Goal: Complete application form

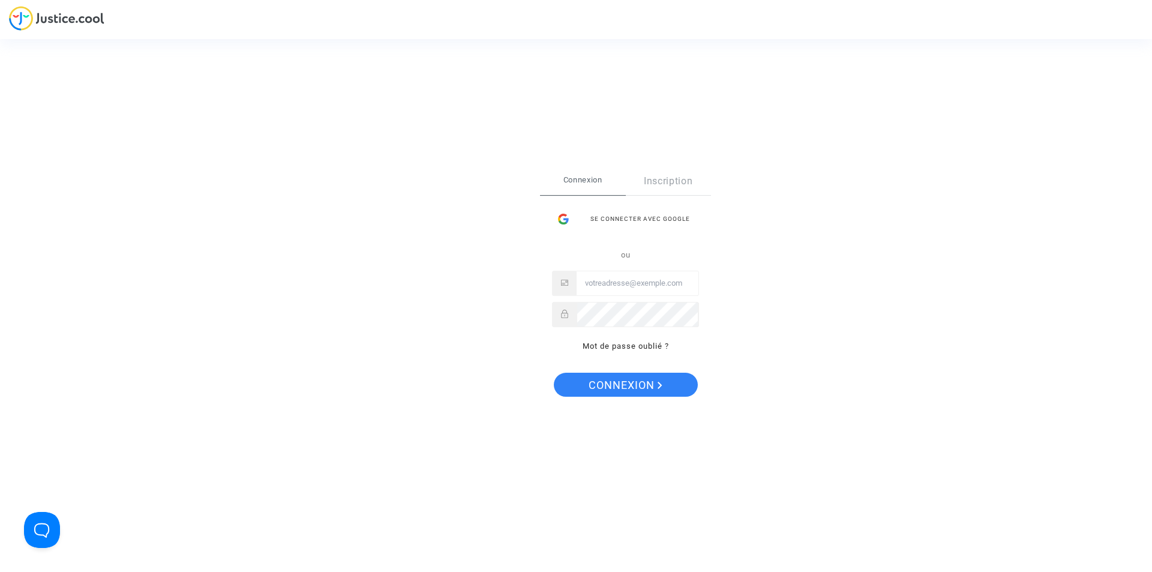
type input "[EMAIL_ADDRESS][DOMAIN_NAME]"
click at [630, 388] on span "Connexion" at bounding box center [625, 385] width 74 height 25
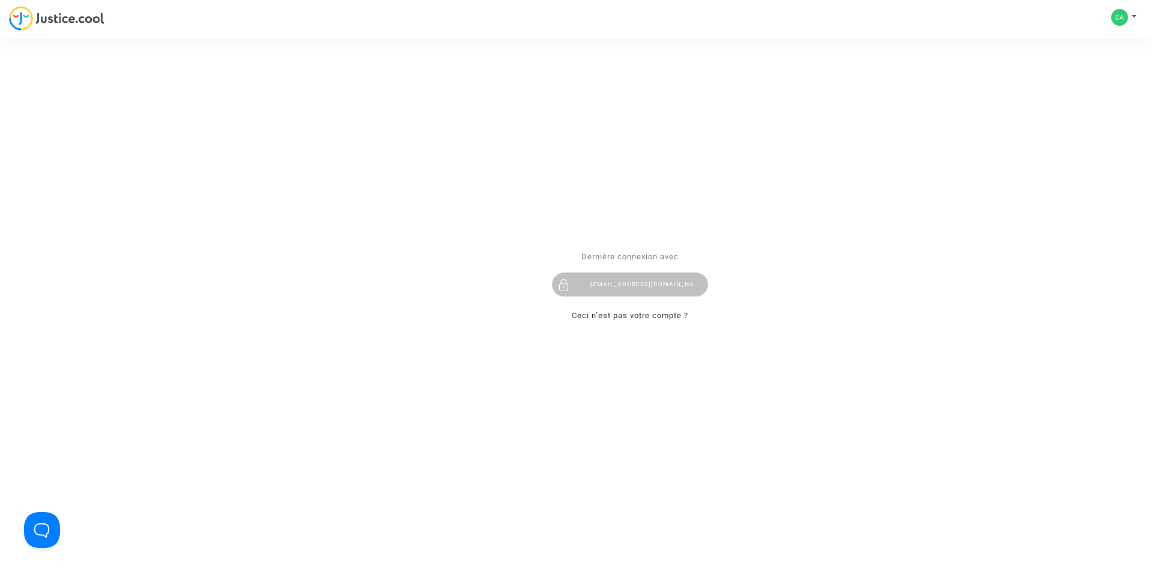
click at [62, 31] on div "Se connecter Dernière connexion avec ealvarez@reclamaciondevuelos.com Ceci n’es…" at bounding box center [576, 286] width 1152 height 572
click at [64, 24] on div "Se connecter Dernière connexion avec ealvarez@reclamaciondevuelos.com Ceci n’es…" at bounding box center [576, 286] width 1152 height 572
click at [65, 22] on div "Se connecter Dernière connexion avec ealvarez@reclamaciondevuelos.com Ceci n’es…" at bounding box center [576, 286] width 1152 height 572
click at [1122, 14] on div "Se connecter Dernière connexion avec ealvarez@reclamaciondevuelos.com Ceci n’es…" at bounding box center [576, 286] width 1152 height 572
click at [623, 255] on span "Dernière connexion avec" at bounding box center [629, 256] width 97 height 9
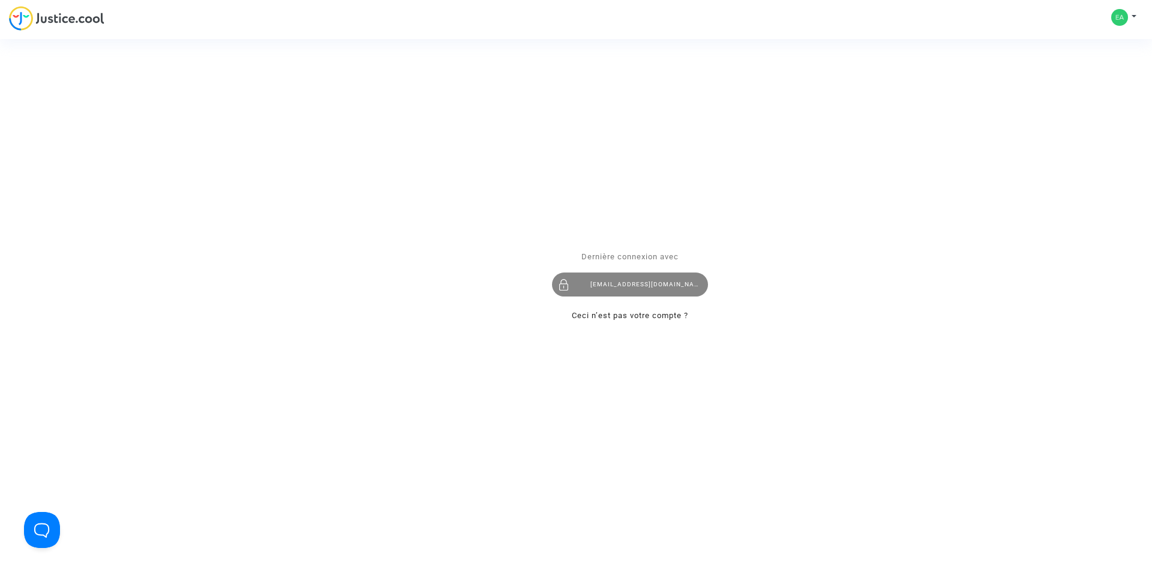
click at [632, 289] on div "[EMAIL_ADDRESS][DOMAIN_NAME]" at bounding box center [630, 284] width 156 height 24
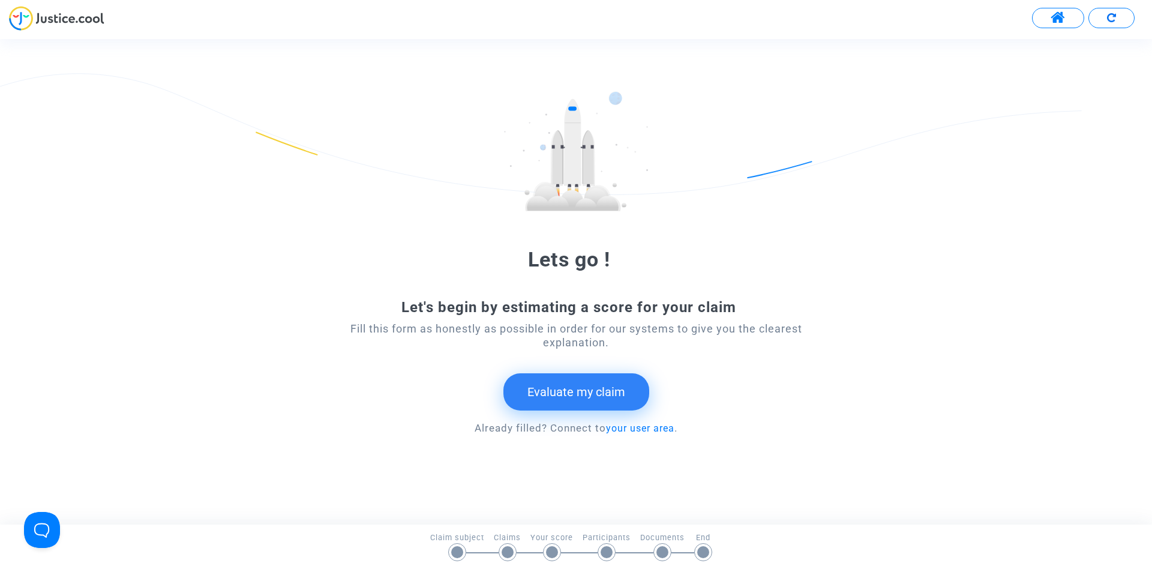
click at [43, 17] on img at bounding box center [56, 18] width 95 height 25
click at [1065, 172] on div "Lets go ! Let's begin by estimating a score for your claim Fill this form as ho…" at bounding box center [576, 281] width 1152 height 380
drag, startPoint x: 1051, startPoint y: 31, endPoint x: 1053, endPoint y: 25, distance: 6.3
click at [1051, 31] on div at bounding box center [576, 22] width 1152 height 33
click at [1053, 25] on span at bounding box center [1057, 18] width 15 height 16
